Goal: Find specific page/section

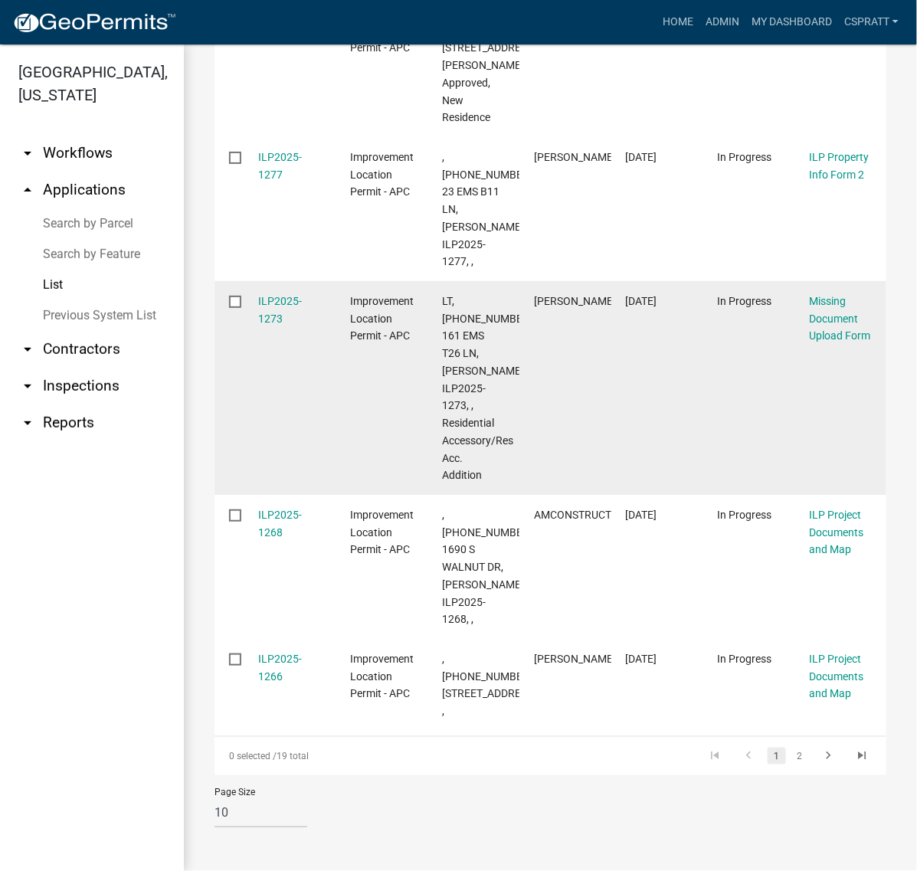
scroll to position [1523, 0]
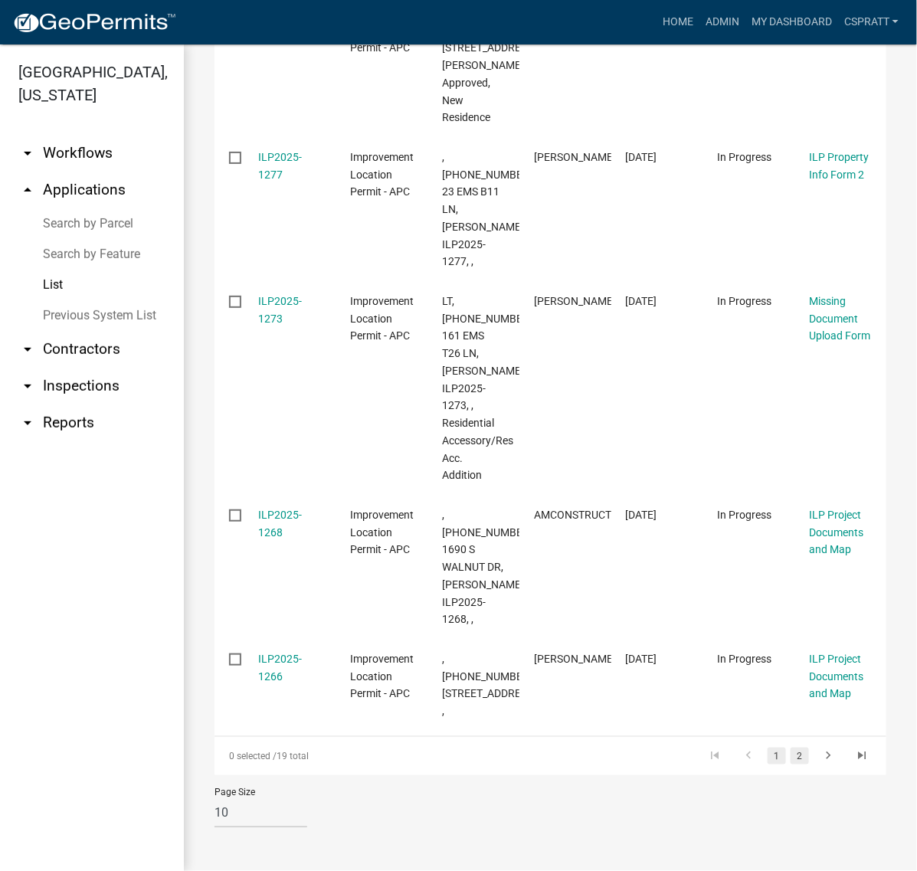
click at [791, 748] on link "2" at bounding box center [800, 756] width 18 height 17
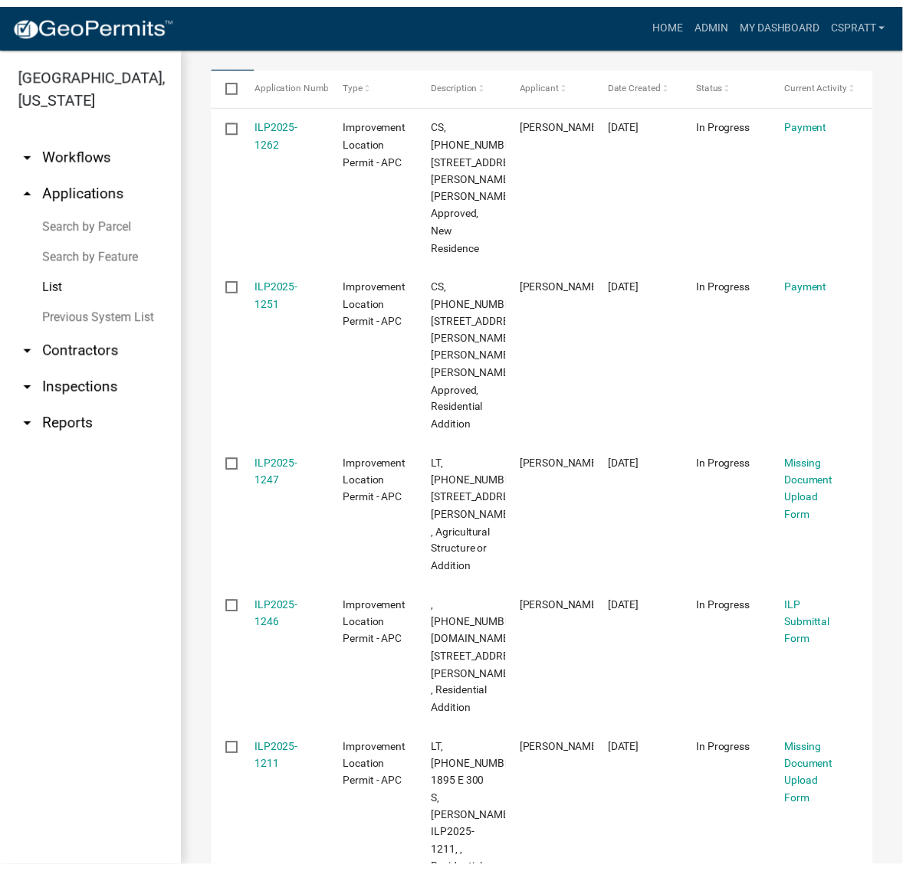
scroll to position [242, 0]
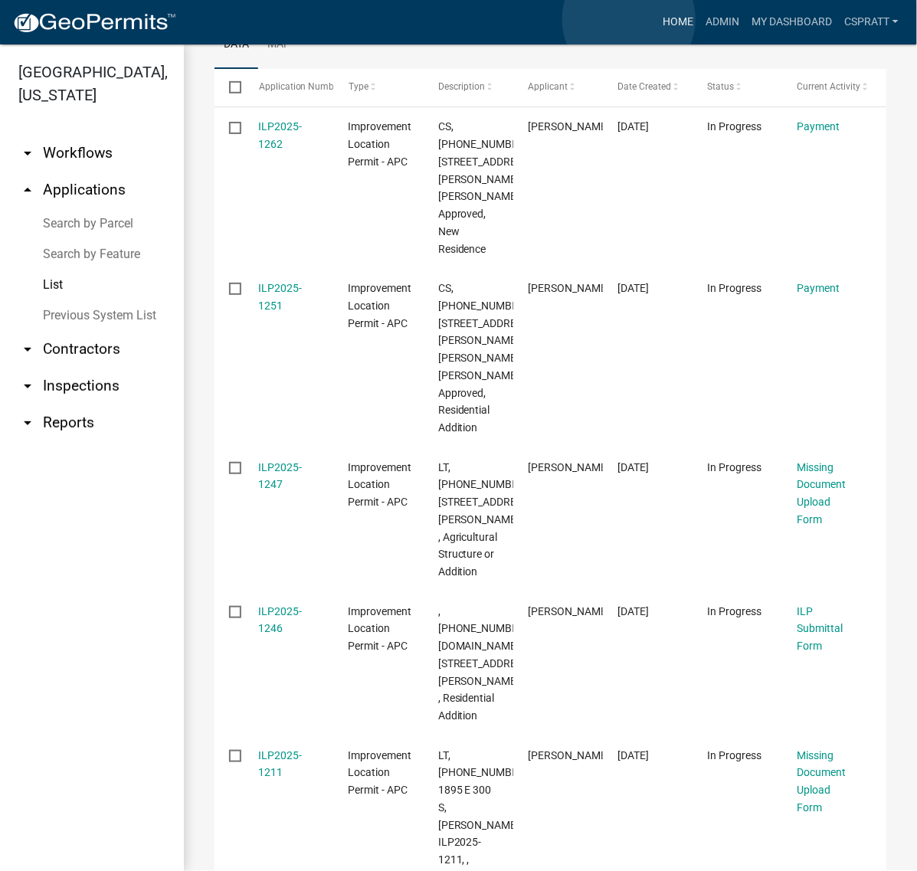
click at [657, 19] on link "Home" at bounding box center [678, 22] width 43 height 29
